Goal: Task Accomplishment & Management: Complete application form

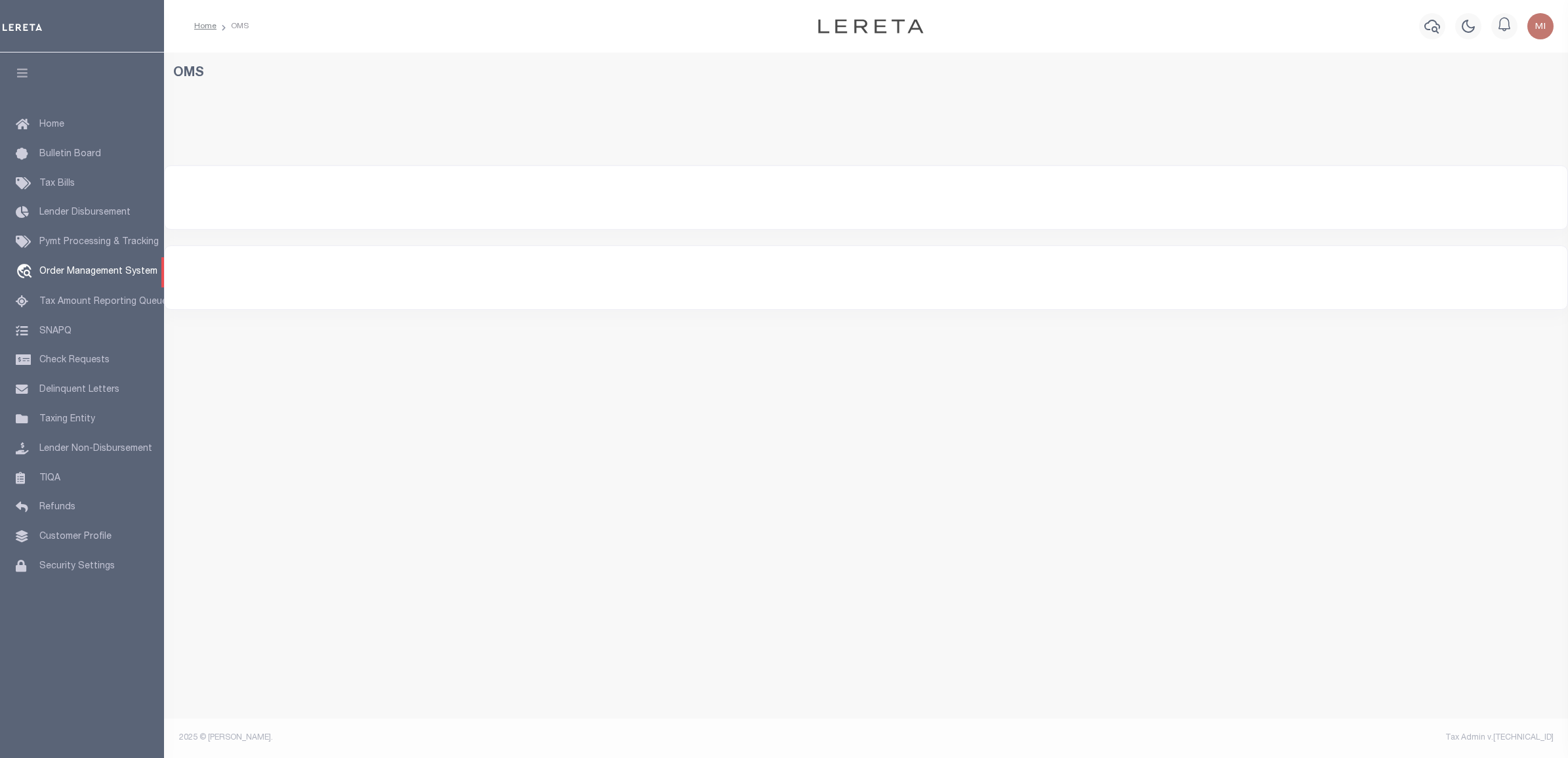
select select "200"
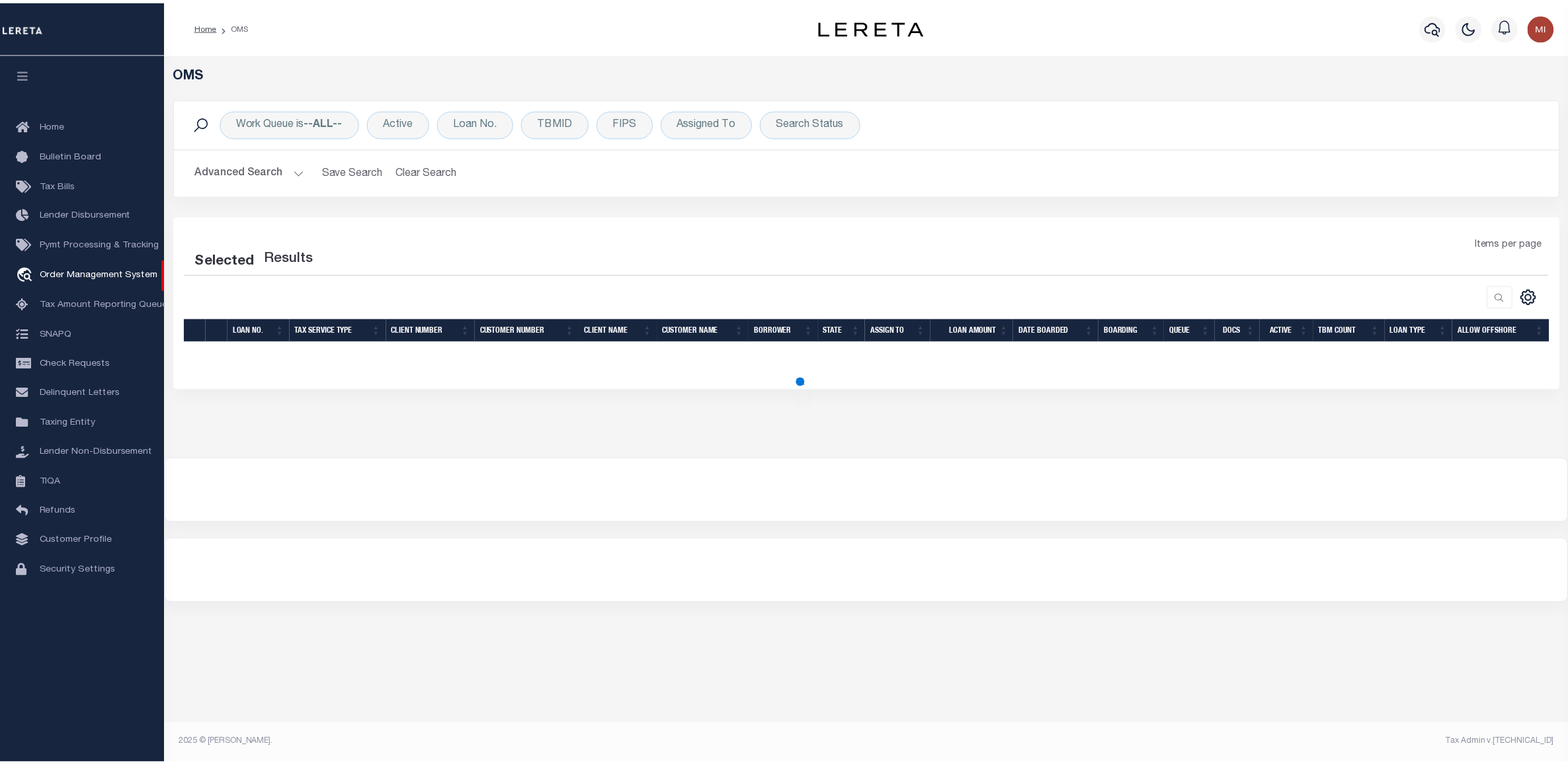
select select "200"
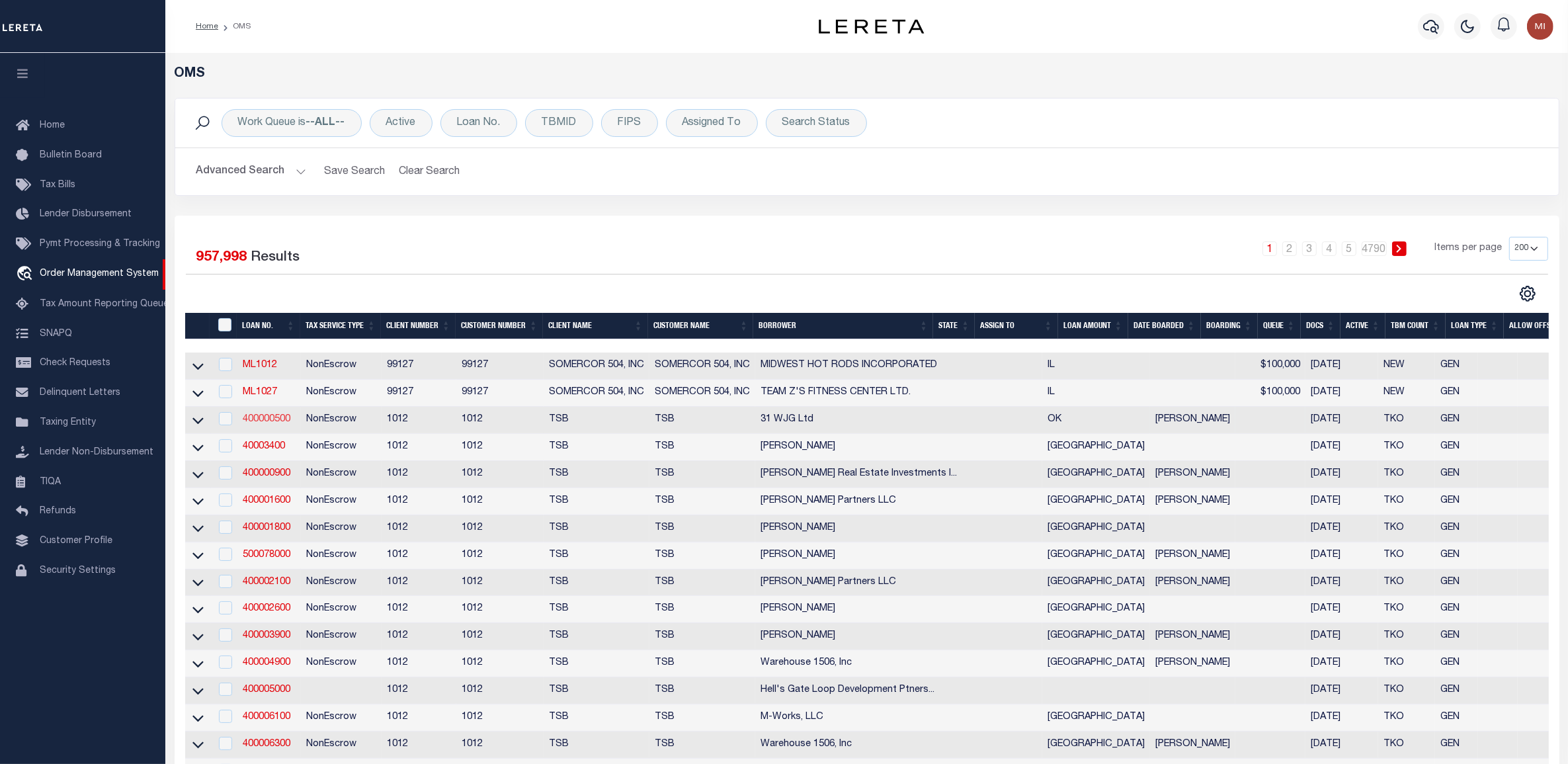
click at [283, 424] on link "400000500" at bounding box center [267, 419] width 48 height 9
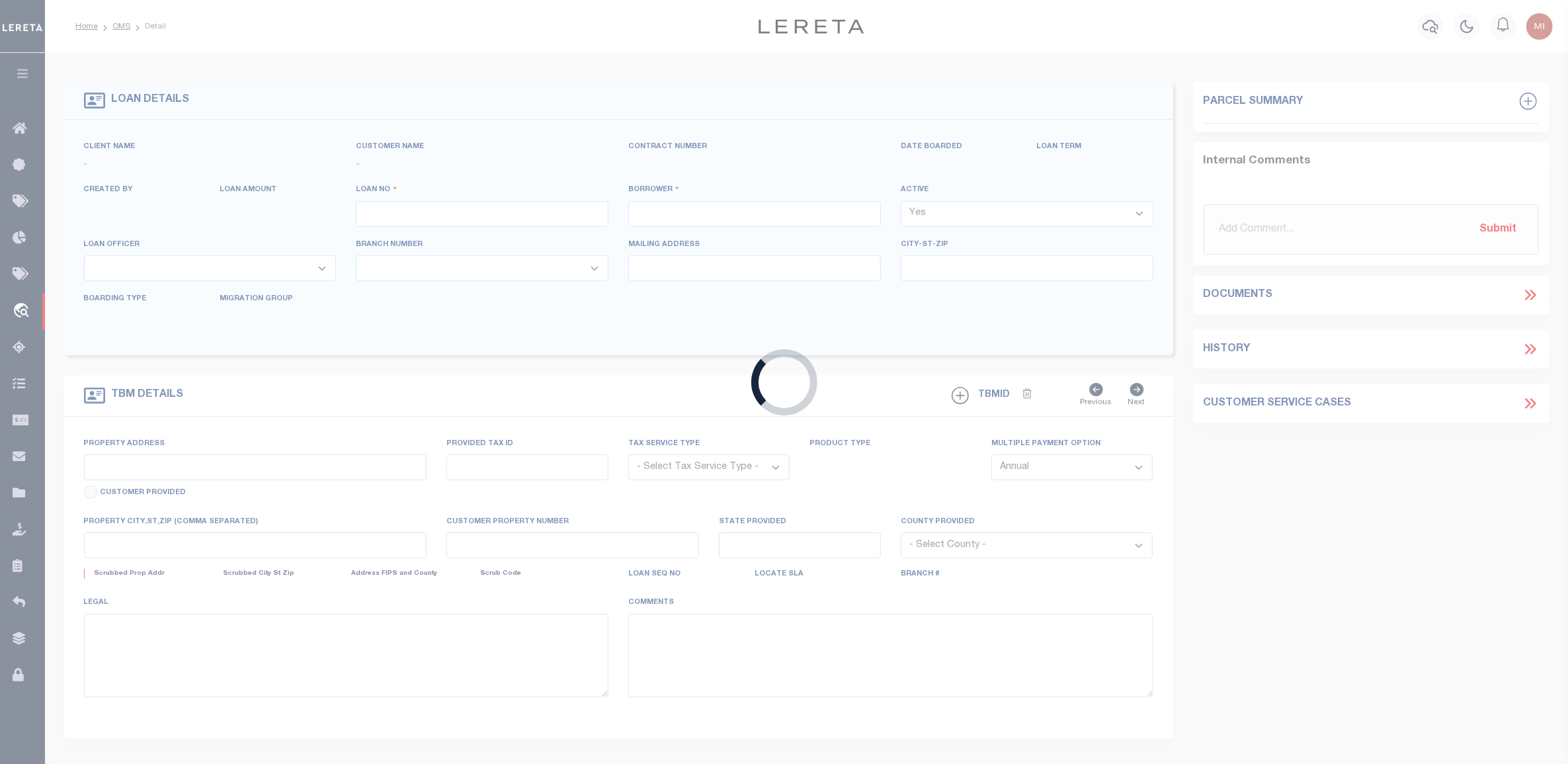
type input "400000500"
type input "31 WJG Ltd"
select select "False"
select select
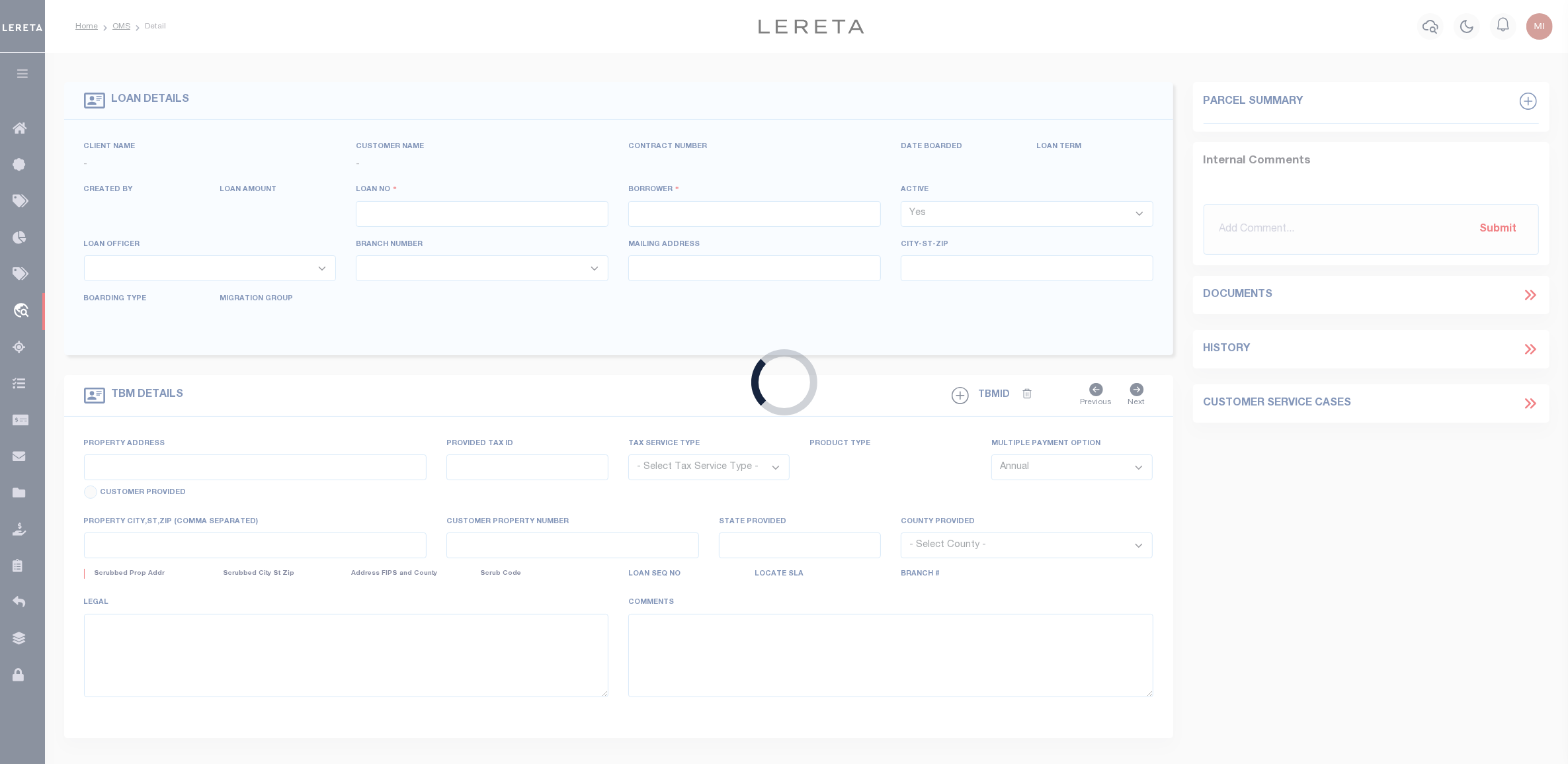
select select "NonEscrow"
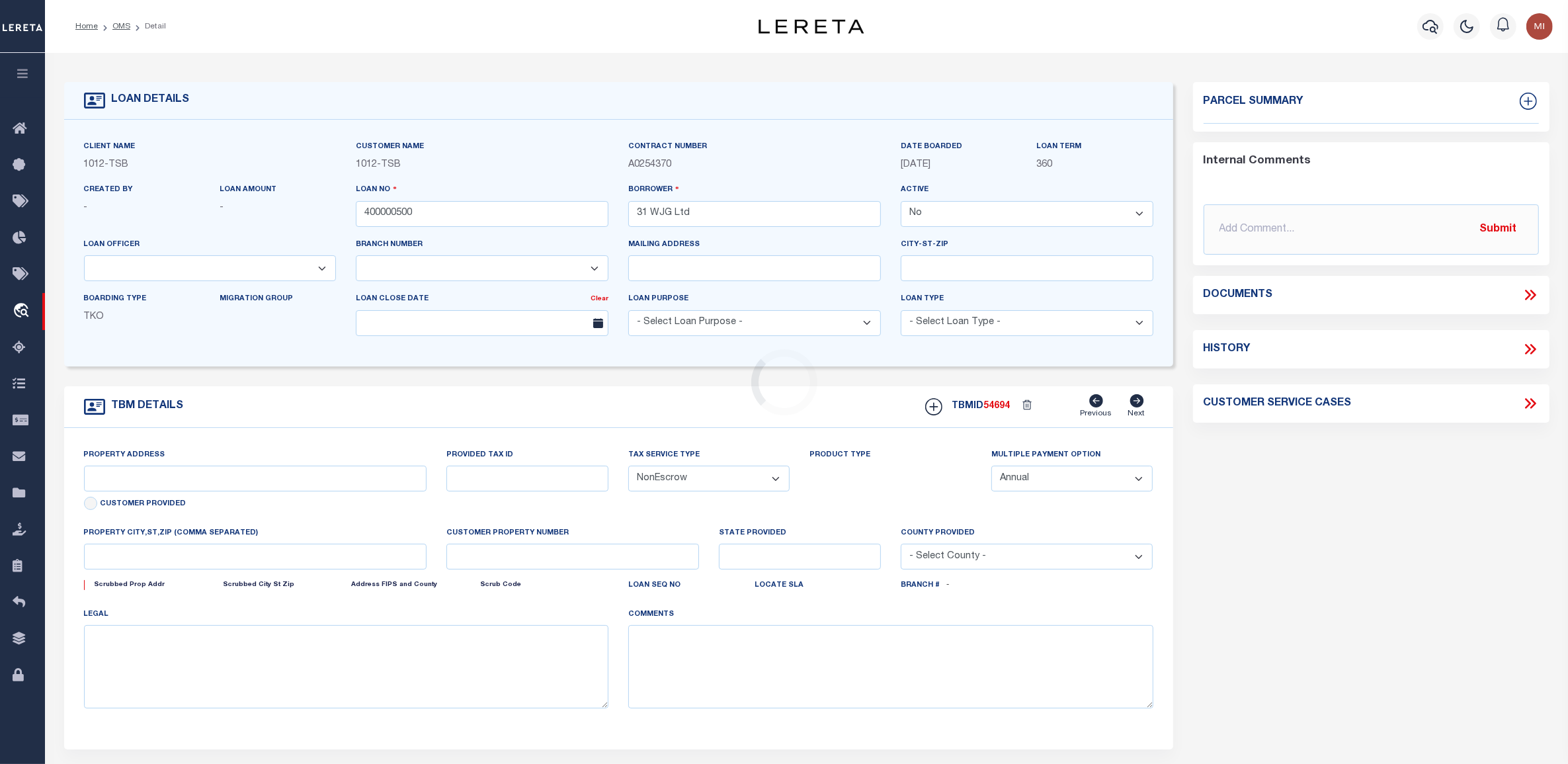
type input "3314 Memorial"
select select
type input "Tulsa OK 74115"
type input "OK"
select select "Tulsa"
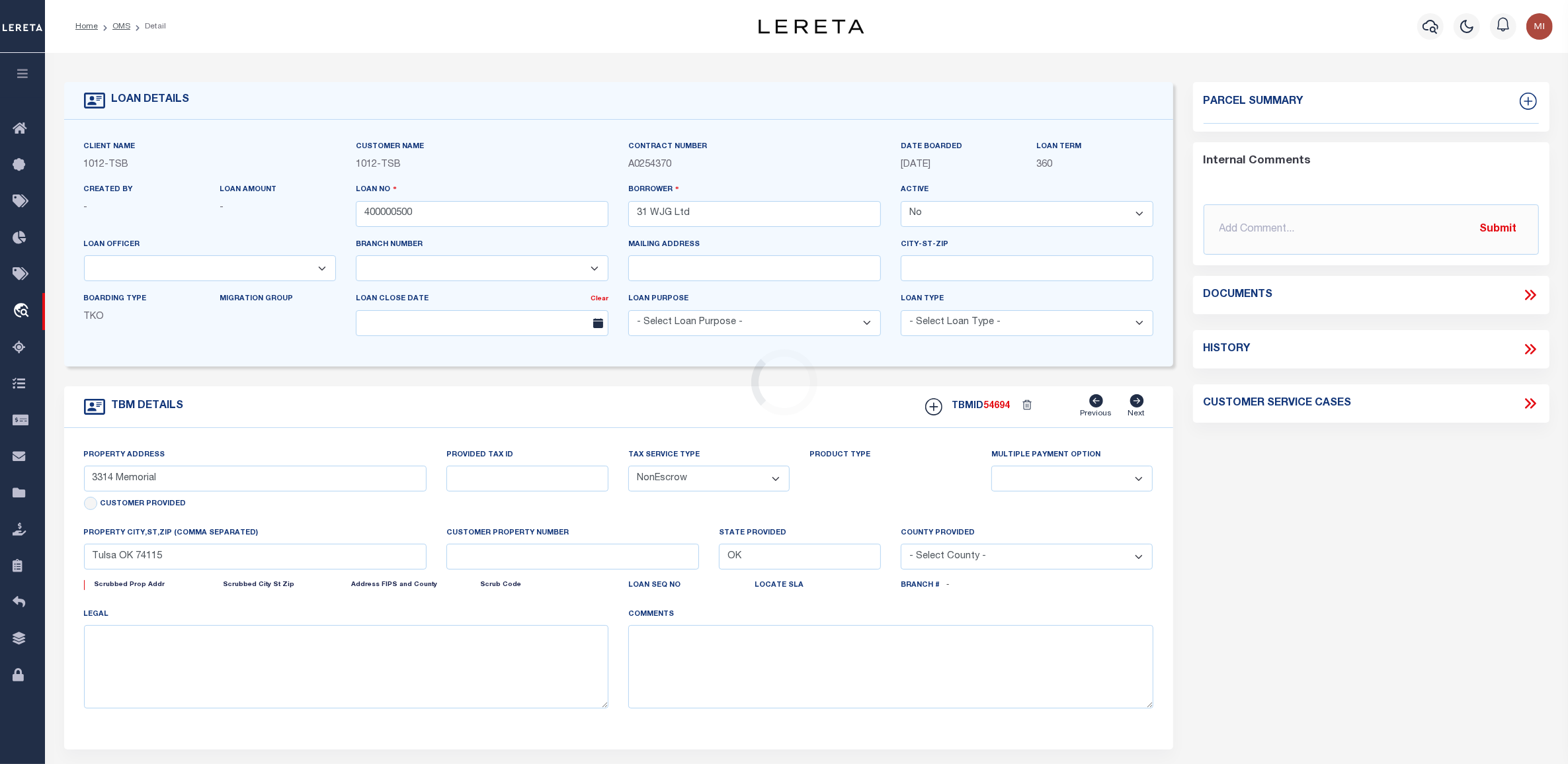
type textarea "Airplane Hanger"
select select "4117"
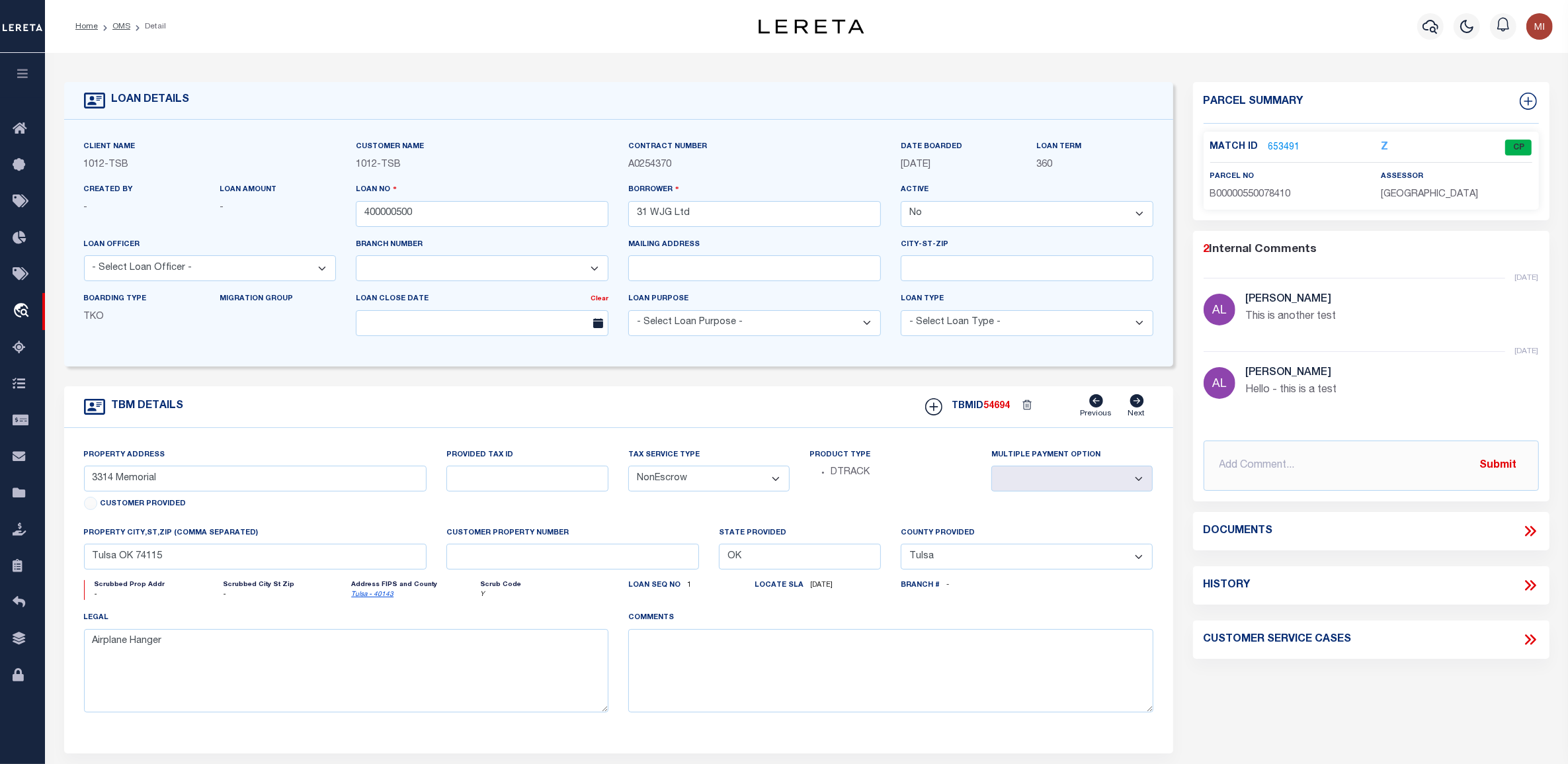
click at [1281, 146] on link "653491" at bounding box center [1284, 147] width 31 height 14
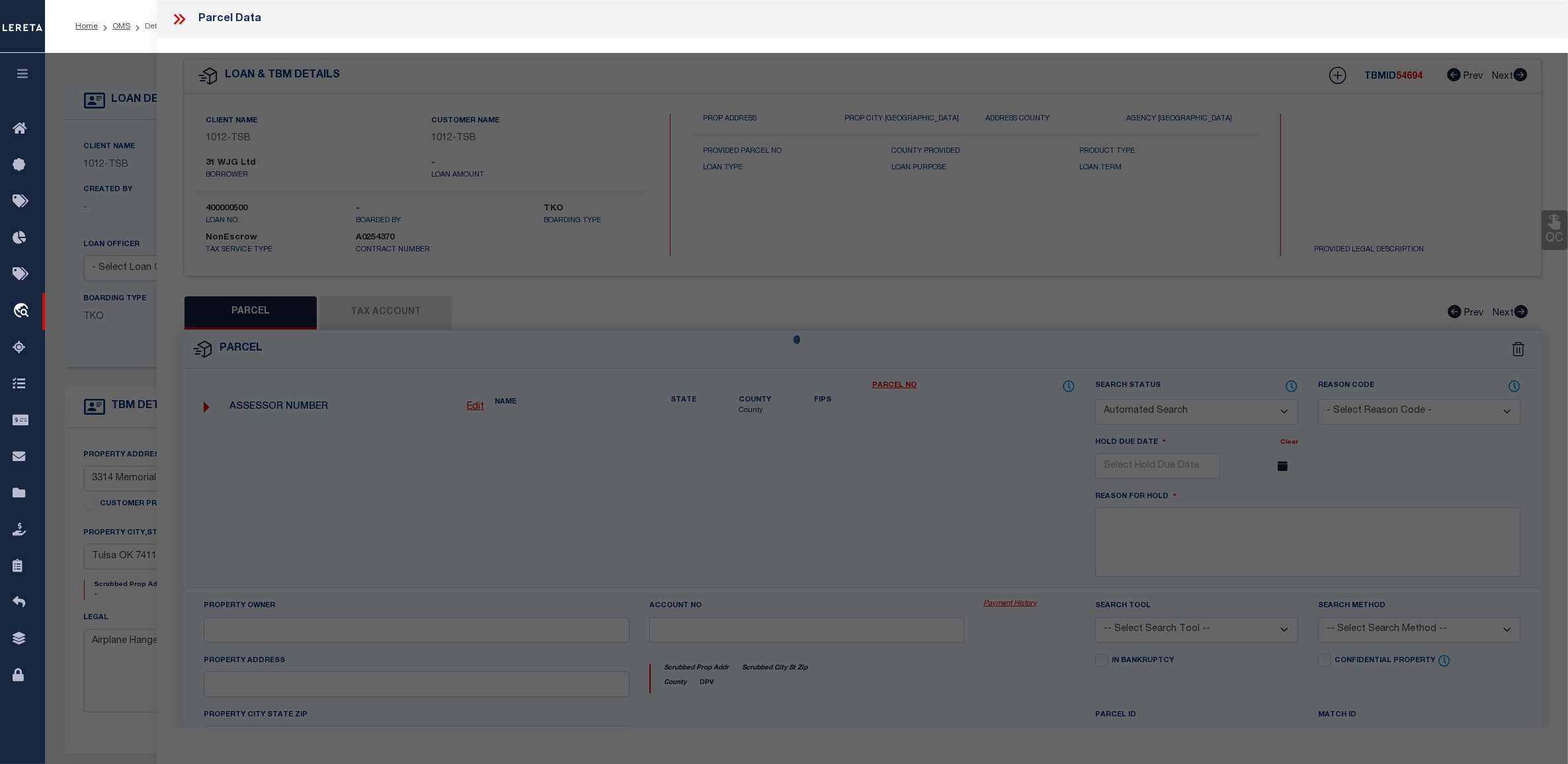
checkbox input "false"
select select "CP"
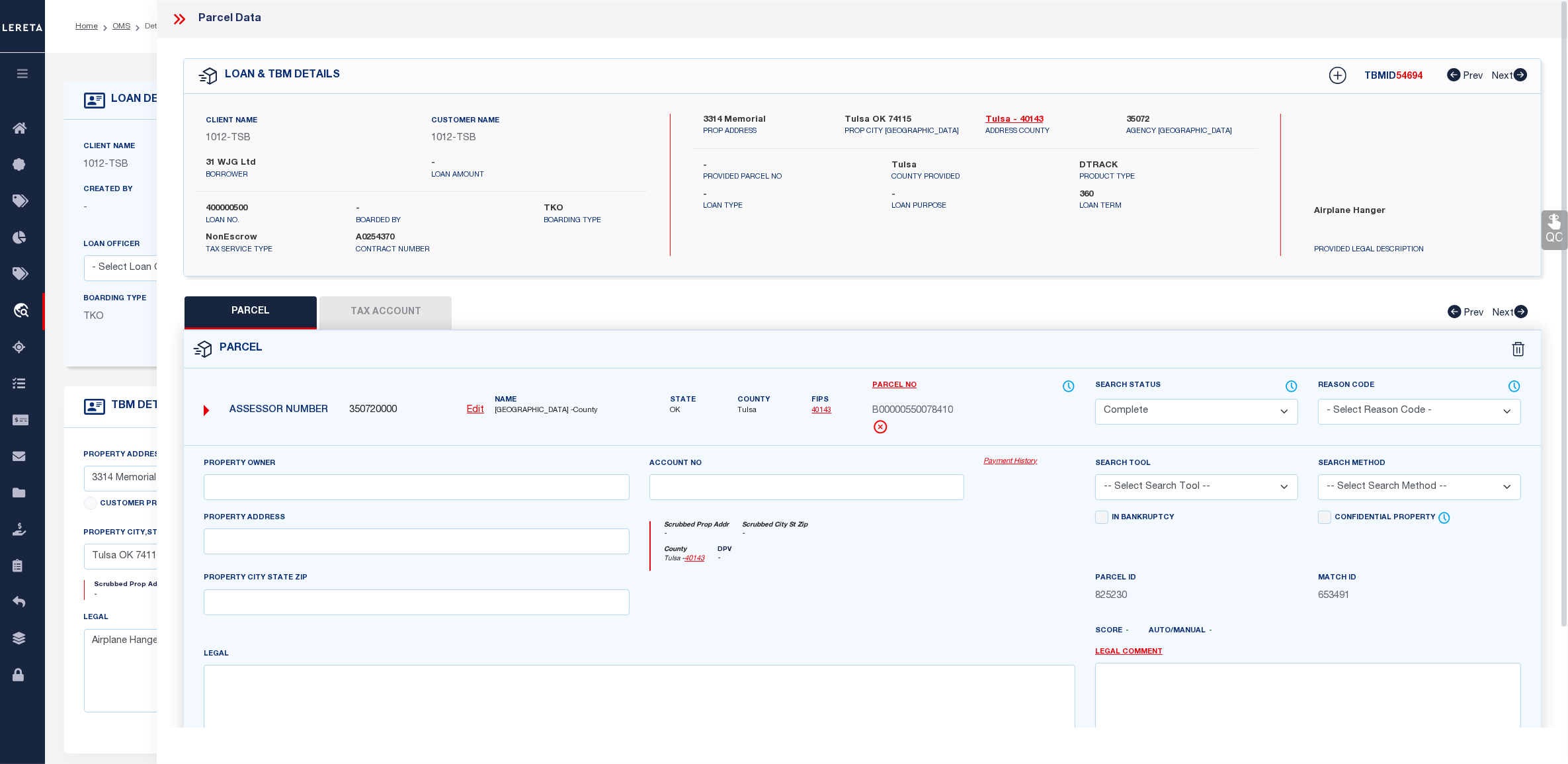
click at [379, 302] on button "Tax Account" at bounding box center [385, 313] width 132 height 33
select select "100"
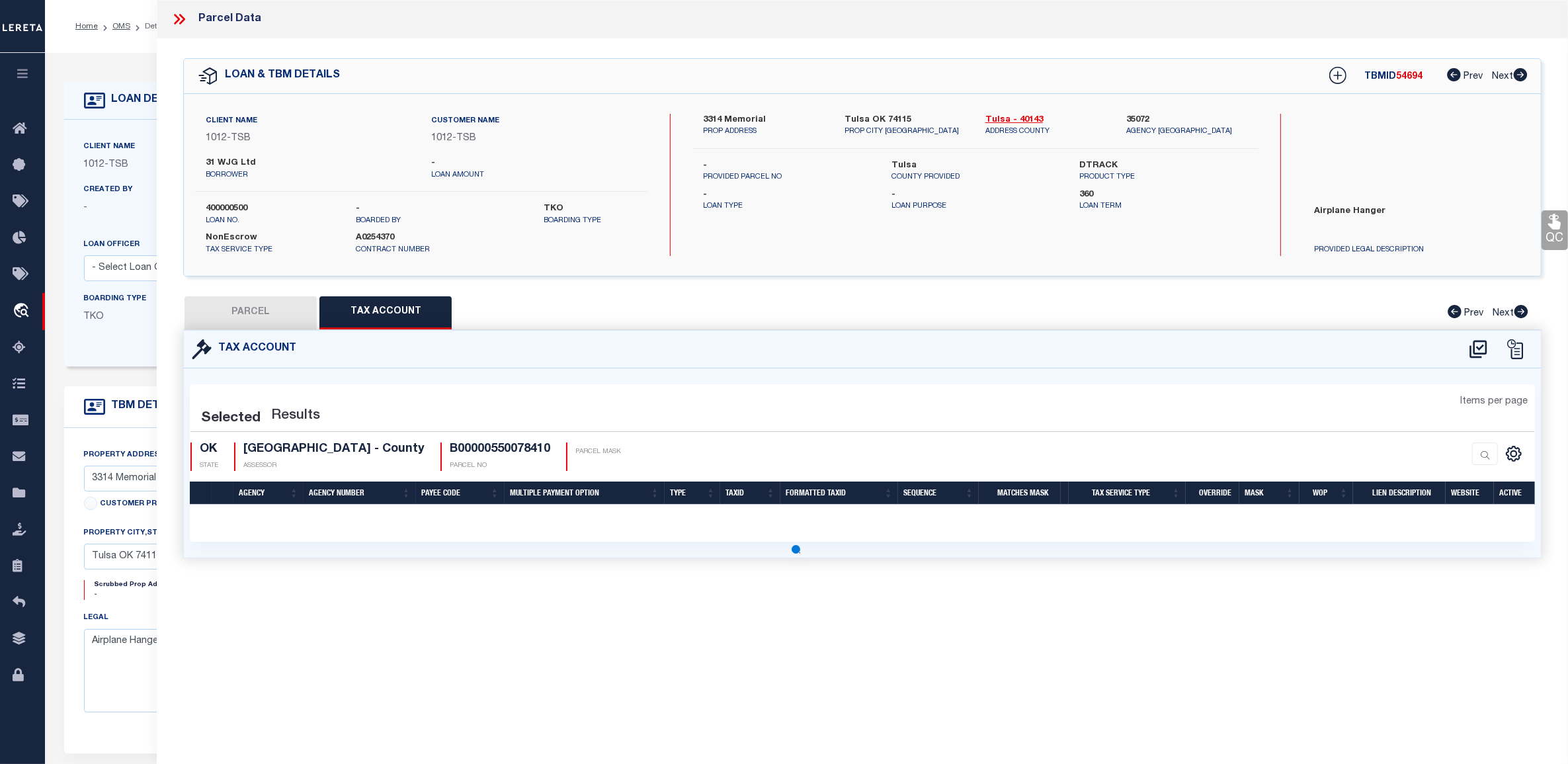
select select "100"
